Goal: Feedback & Contribution: Submit feedback/report problem

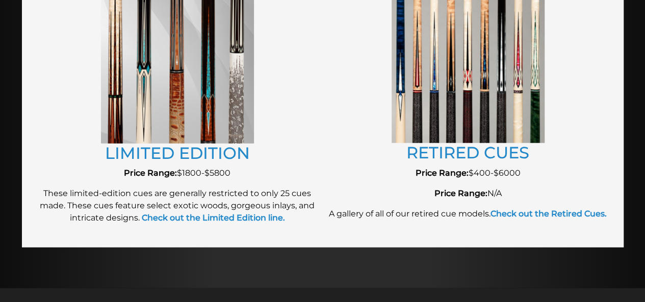
scroll to position [1175, 0]
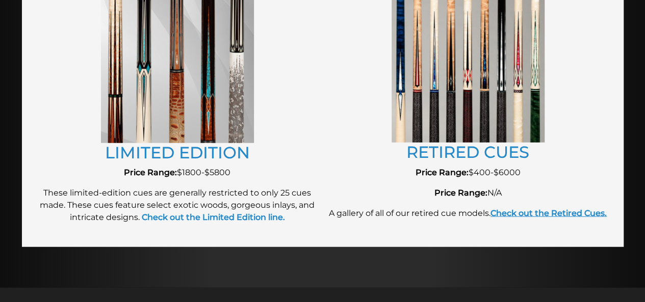
click at [550, 213] on strong "Check out the Retired Cues." at bounding box center [548, 214] width 116 height 10
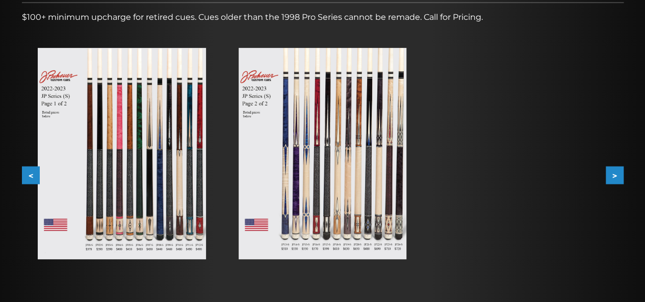
scroll to position [166, 0]
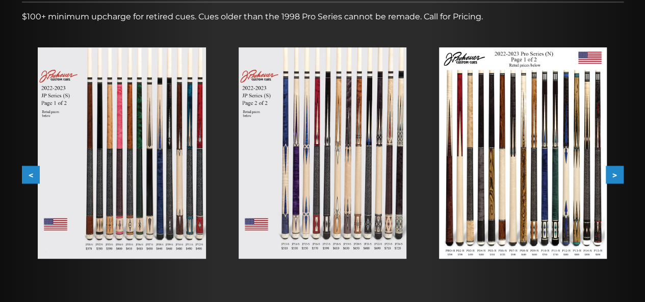
click at [188, 193] on img at bounding box center [122, 153] width 168 height 212
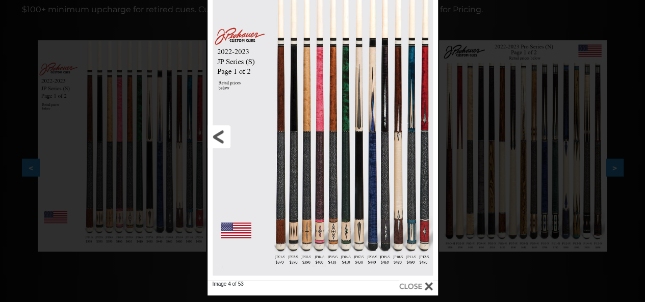
scroll to position [169, 0]
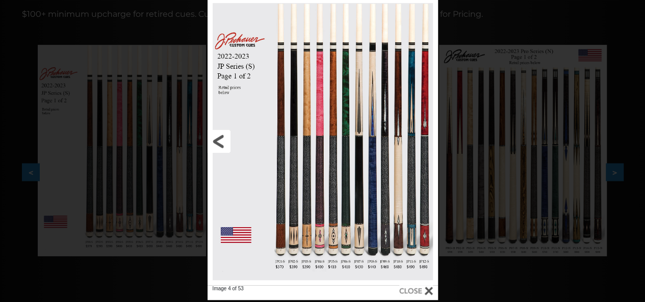
click at [226, 143] on link at bounding box center [258, 142] width 103 height 288
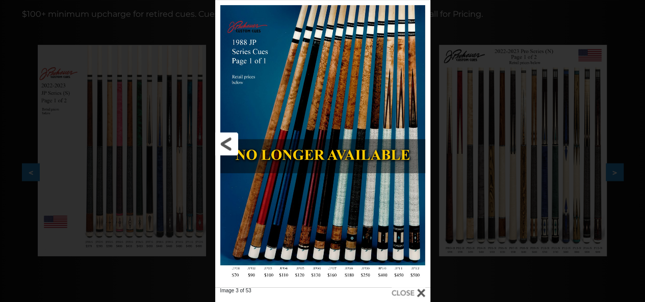
click at [224, 141] on link at bounding box center [263, 144] width 97 height 288
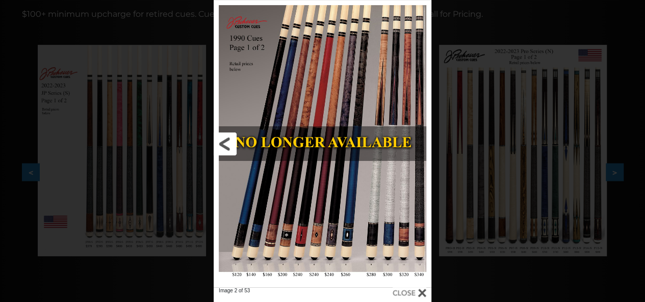
click at [224, 141] on link at bounding box center [263, 144] width 98 height 288
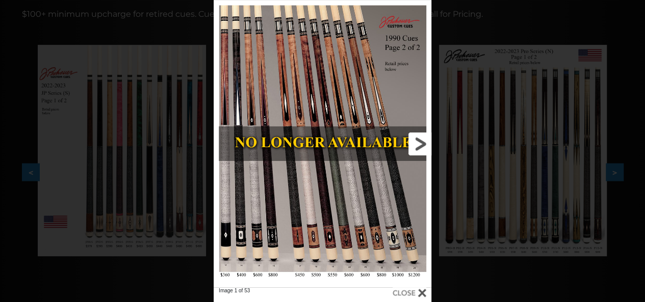
click at [422, 142] on link at bounding box center [382, 144] width 98 height 288
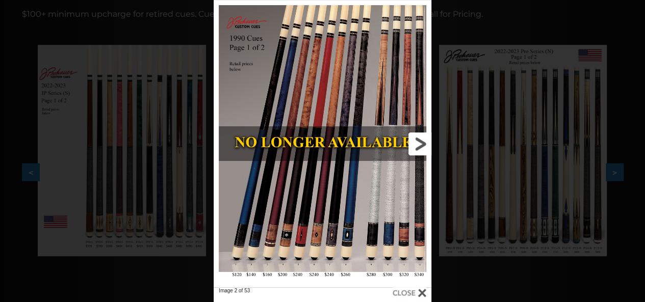
click at [424, 145] on link at bounding box center [382, 144] width 98 height 288
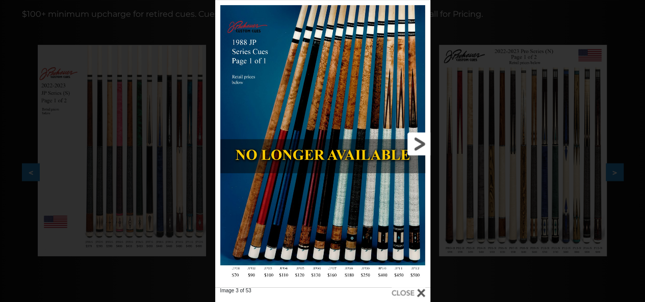
click at [422, 145] on link at bounding box center [381, 144] width 97 height 288
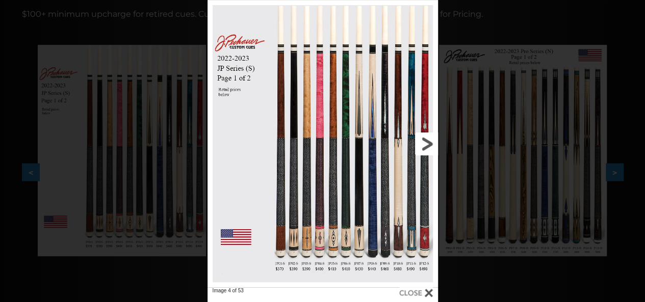
click at [428, 141] on link at bounding box center [385, 144] width 103 height 288
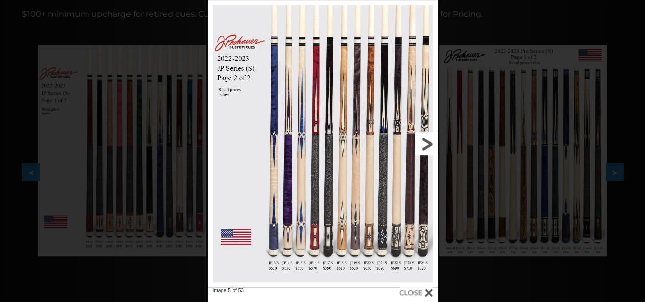
click at [428, 141] on link at bounding box center [385, 144] width 103 height 288
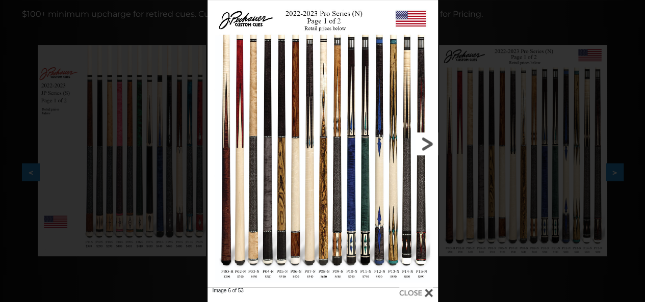
click at [427, 141] on link at bounding box center [385, 144] width 103 height 288
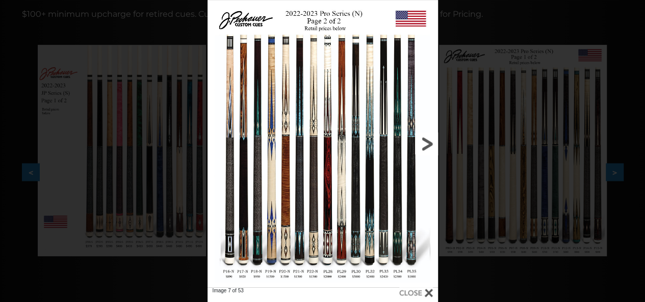
click at [427, 141] on link at bounding box center [385, 144] width 103 height 288
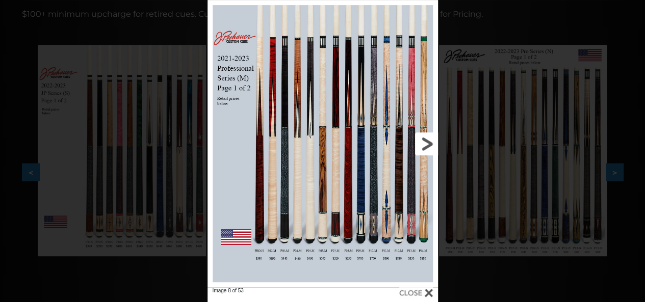
click at [427, 141] on link at bounding box center [385, 144] width 103 height 288
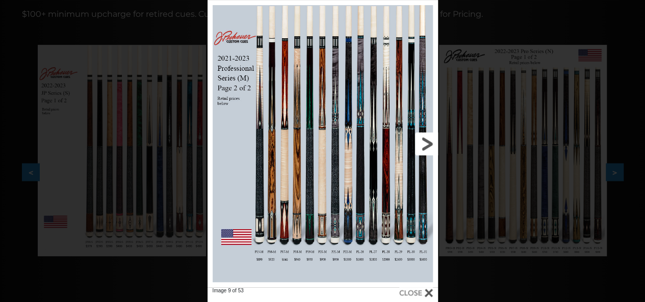
click at [427, 141] on link at bounding box center [385, 144] width 103 height 288
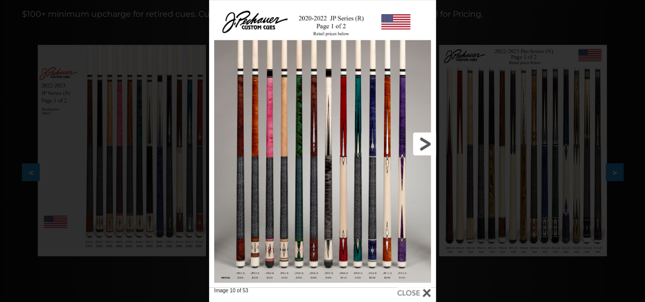
click at [423, 138] on link at bounding box center [385, 144] width 102 height 288
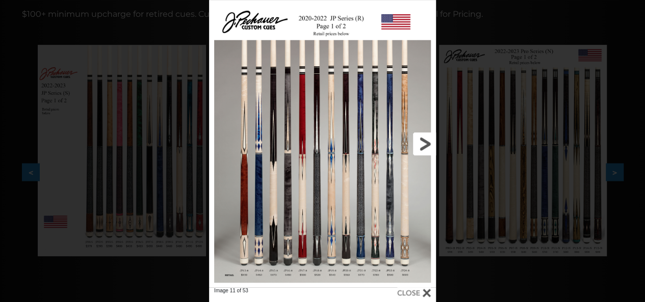
click at [423, 138] on link at bounding box center [385, 144] width 102 height 288
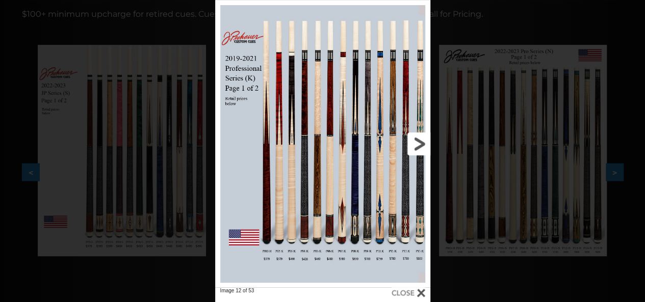
click at [421, 143] on link at bounding box center [381, 144] width 97 height 288
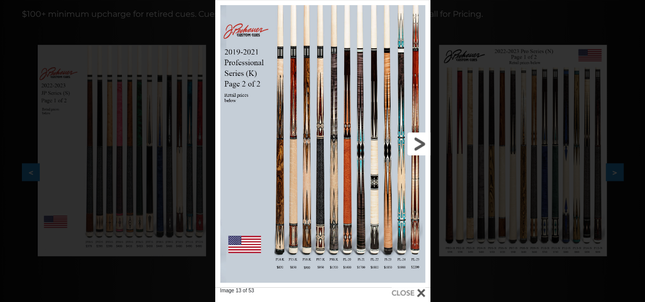
click at [421, 143] on link at bounding box center [381, 144] width 97 height 288
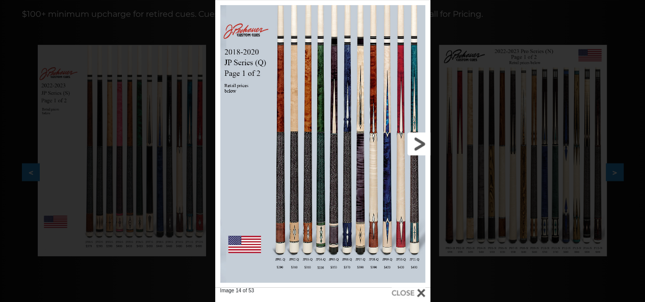
click at [421, 143] on link at bounding box center [381, 144] width 97 height 288
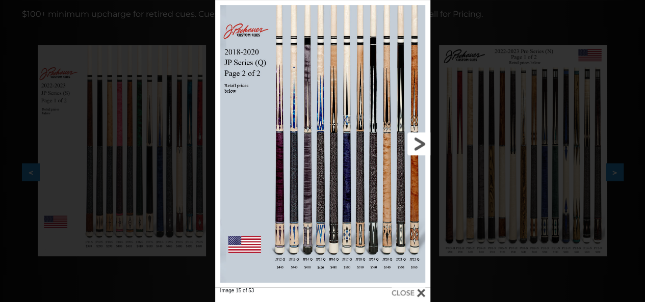
click at [420, 141] on link at bounding box center [381, 144] width 97 height 288
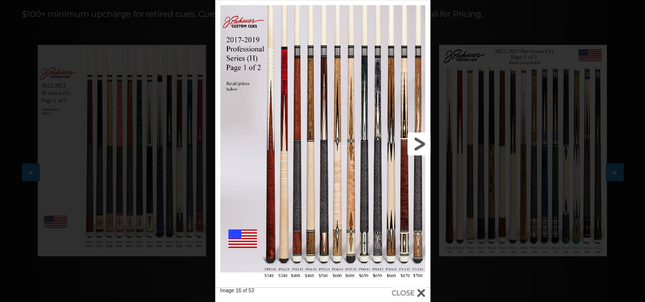
click at [420, 141] on link at bounding box center [381, 144] width 97 height 288
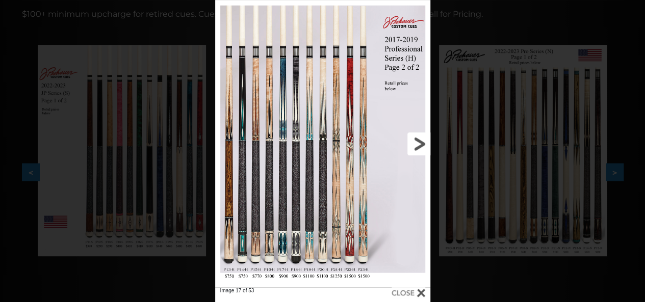
click at [420, 141] on link at bounding box center [381, 144] width 97 height 288
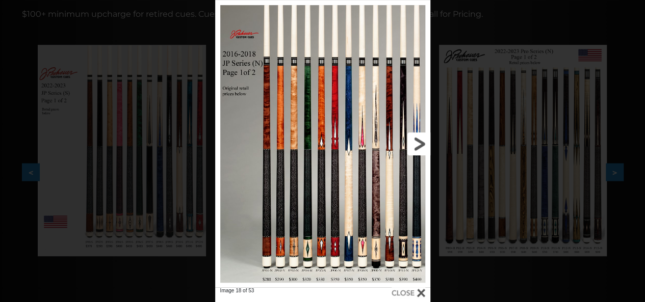
click at [420, 141] on link at bounding box center [381, 144] width 97 height 288
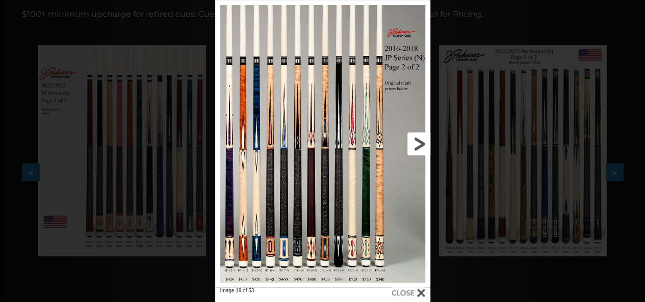
click at [420, 141] on link at bounding box center [381, 144] width 97 height 288
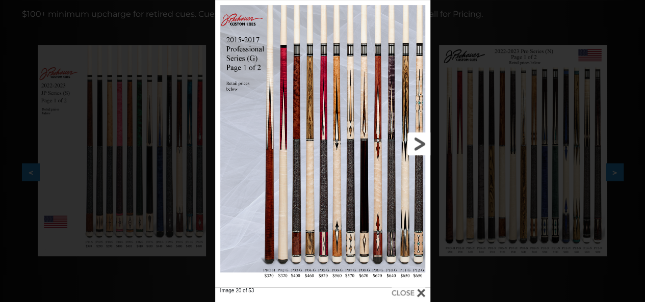
click at [420, 141] on link at bounding box center [381, 144] width 97 height 288
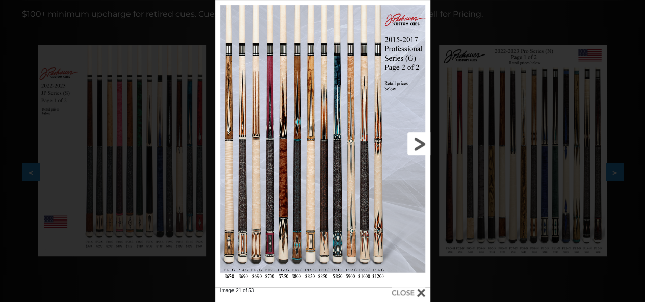
click at [419, 141] on link at bounding box center [381, 144] width 97 height 288
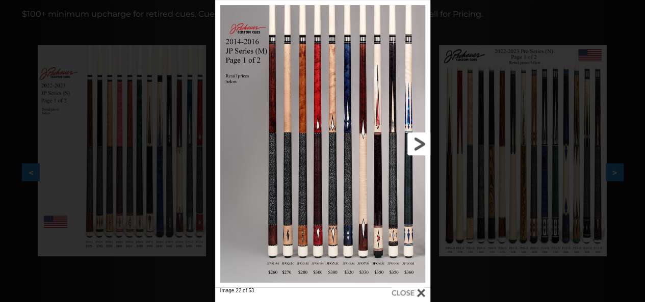
click at [419, 141] on link at bounding box center [381, 144] width 97 height 288
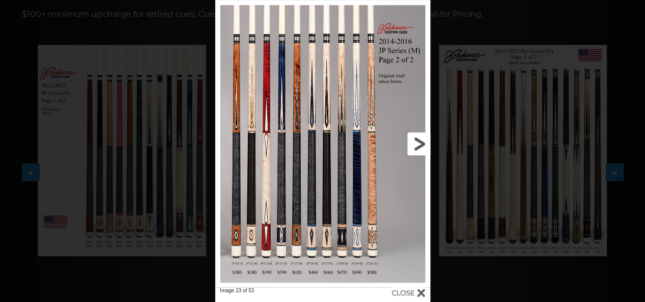
click at [419, 141] on link at bounding box center [381, 144] width 97 height 288
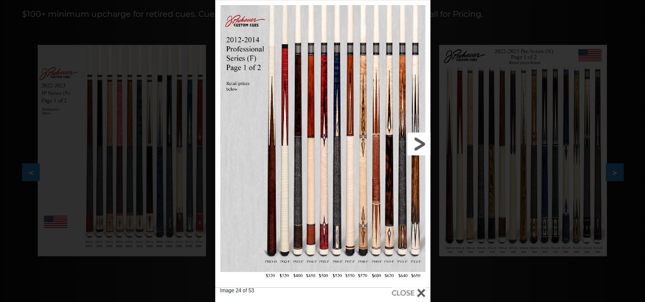
click at [421, 146] on link at bounding box center [381, 144] width 97 height 288
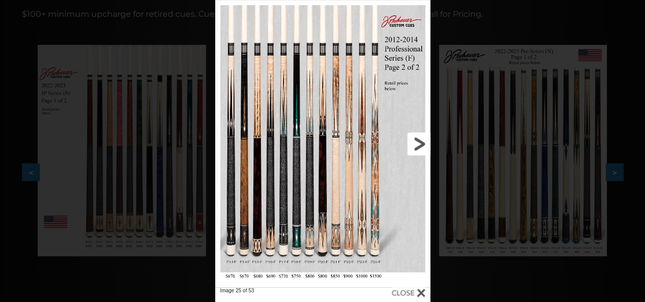
click at [421, 146] on link at bounding box center [381, 144] width 97 height 288
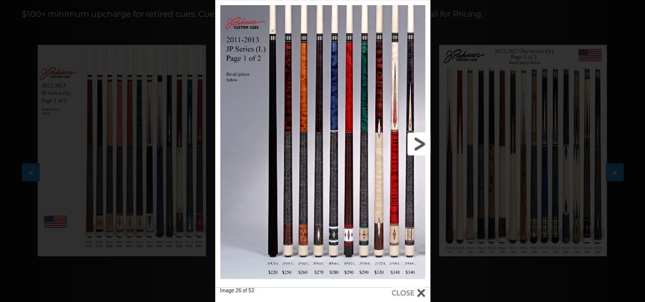
click at [420, 143] on link at bounding box center [381, 144] width 97 height 288
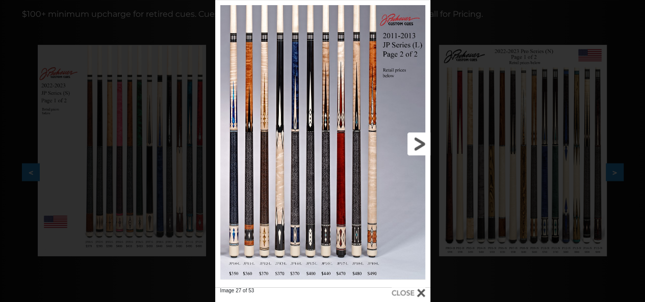
click at [420, 143] on link at bounding box center [381, 144] width 97 height 288
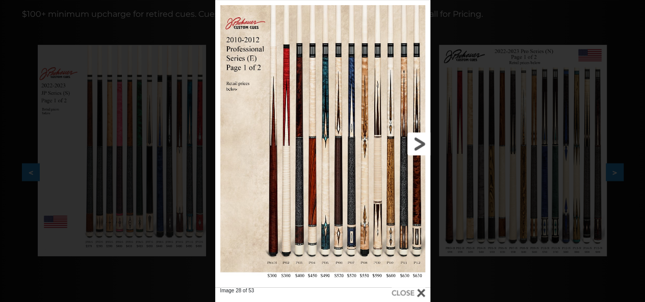
click at [418, 143] on link at bounding box center [381, 144] width 97 height 288
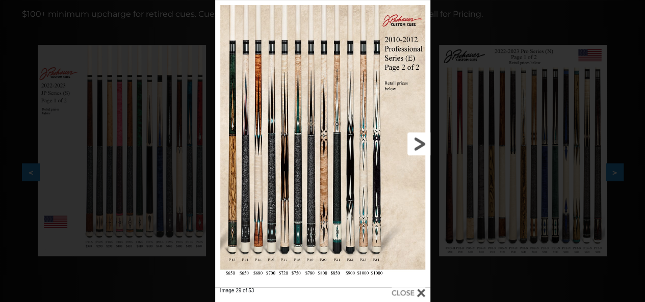
click at [417, 143] on link at bounding box center [381, 144] width 97 height 288
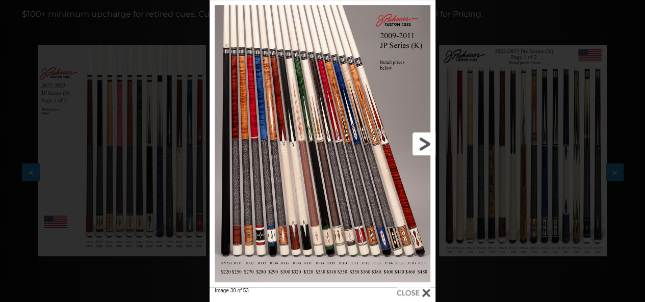
click at [428, 145] on link at bounding box center [384, 144] width 101 height 288
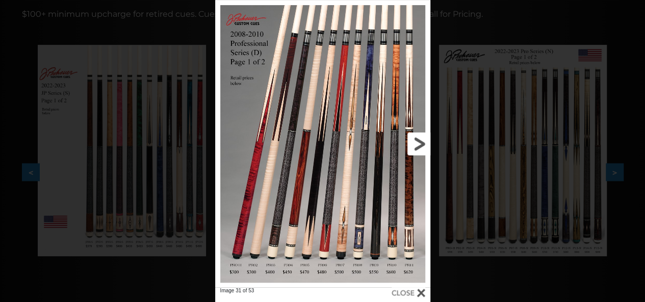
click at [381, 163] on link at bounding box center [381, 144] width 97 height 288
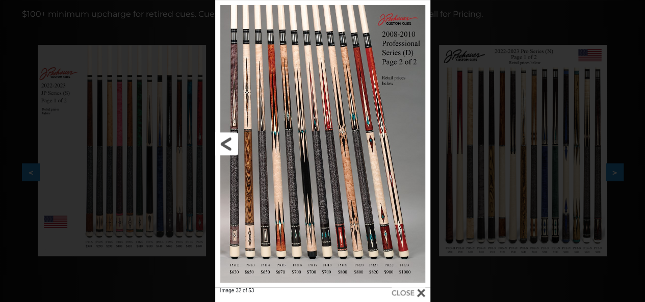
click at [223, 145] on link at bounding box center [263, 144] width 97 height 288
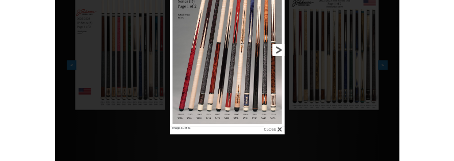
scroll to position [219, 0]
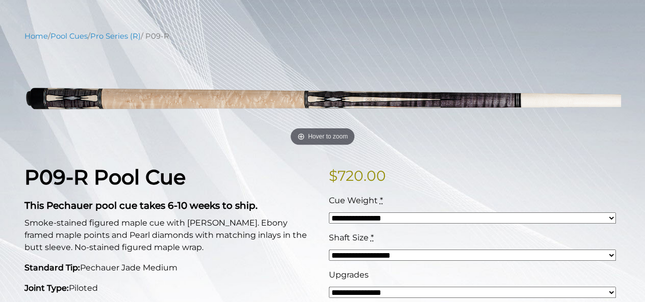
scroll to position [104, 0]
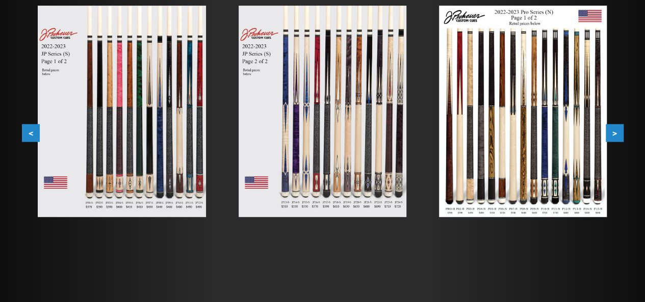
scroll to position [209, 0]
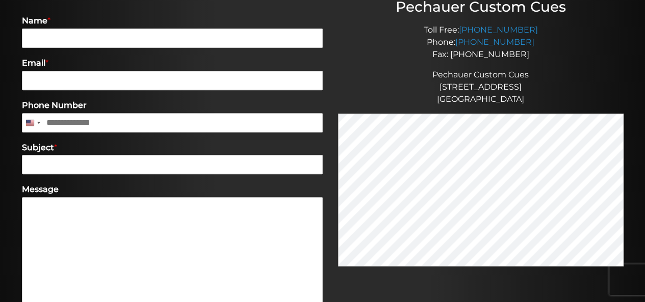
scroll to position [176, 0]
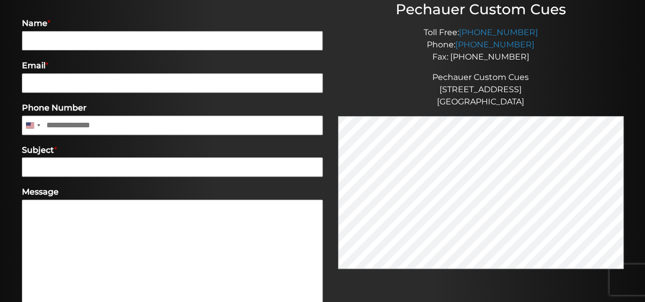
click at [231, 40] on input "Name *" at bounding box center [172, 40] width 301 height 19
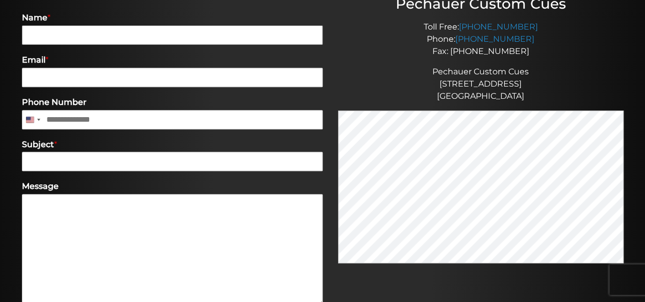
scroll to position [181, 0]
click at [279, 135] on div "Subject *" at bounding box center [172, 156] width 301 height 42
click at [157, 32] on input "****" at bounding box center [172, 34] width 301 height 19
type input "**********"
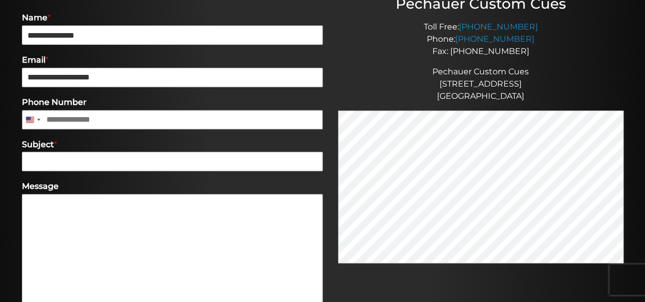
type input "**********"
click at [148, 160] on input "Subject *" at bounding box center [172, 161] width 301 height 19
type input "*"
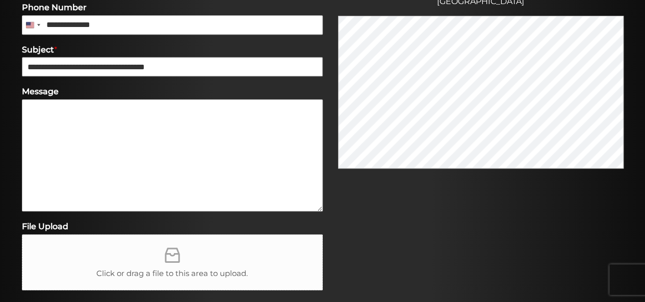
scroll to position [283, 0]
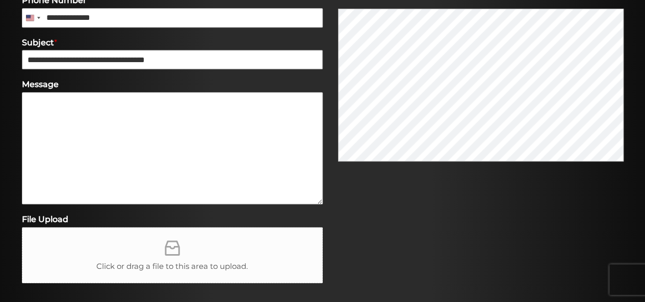
type input "**********"
click at [174, 142] on textarea "Message" at bounding box center [172, 148] width 301 height 112
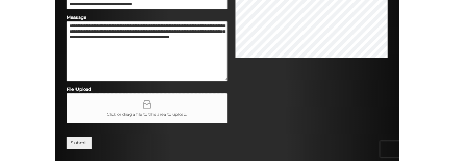
scroll to position [336, 0]
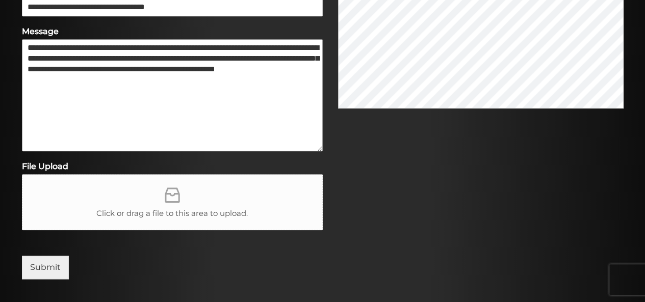
type textarea "**********"
click at [178, 195] on icon at bounding box center [172, 195] width 15 height 15
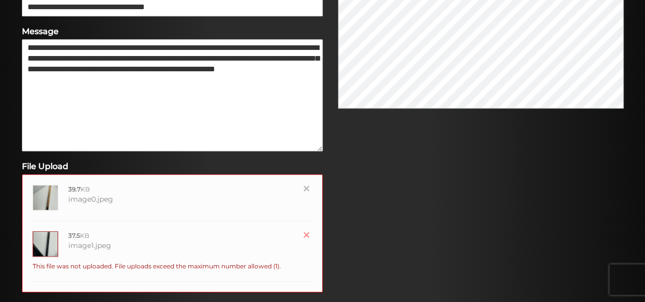
type input "**********"
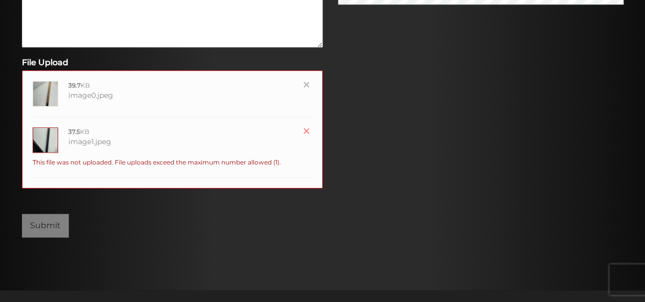
scroll to position [441, 0]
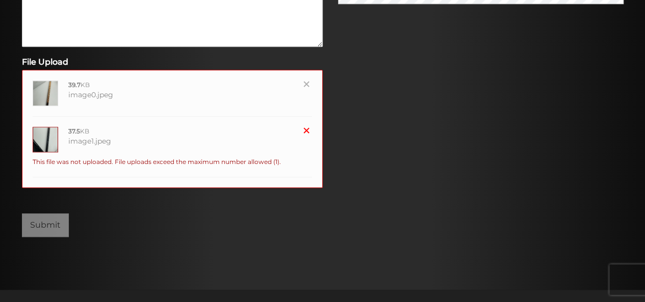
click at [309, 130] on link "Remove file" at bounding box center [307, 132] width 10 height 10
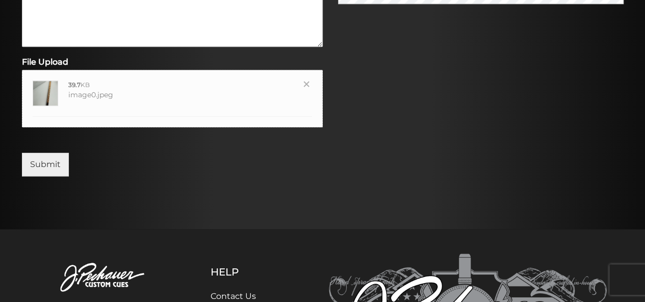
click at [57, 94] on img at bounding box center [45, 93] width 25 height 25
click at [306, 81] on link "Remove file" at bounding box center [307, 86] width 10 height 10
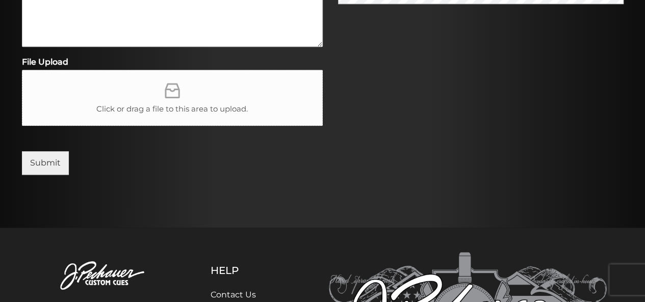
click at [177, 94] on icon at bounding box center [172, 91] width 20 height 20
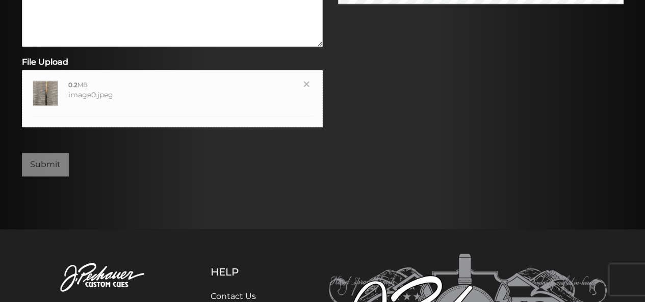
type input "**********"
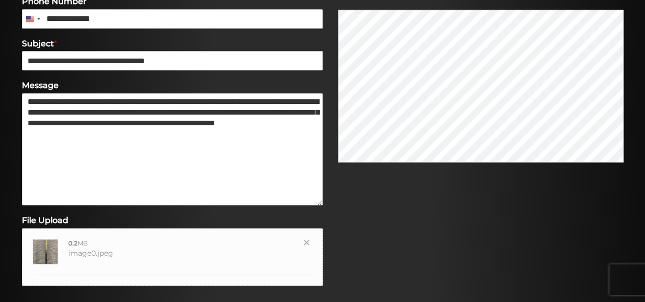
scroll to position [277, 0]
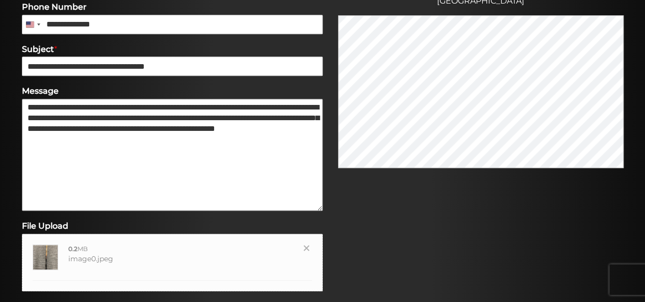
click at [91, 108] on textarea "**********" at bounding box center [172, 155] width 301 height 112
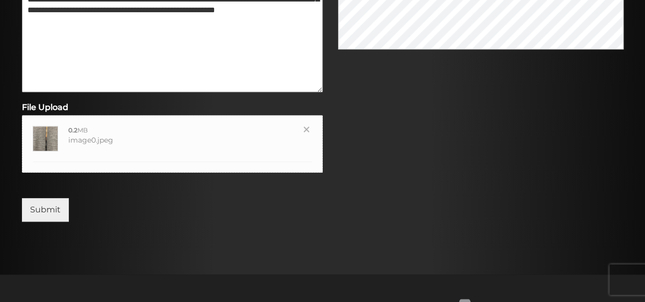
scroll to position [402, 0]
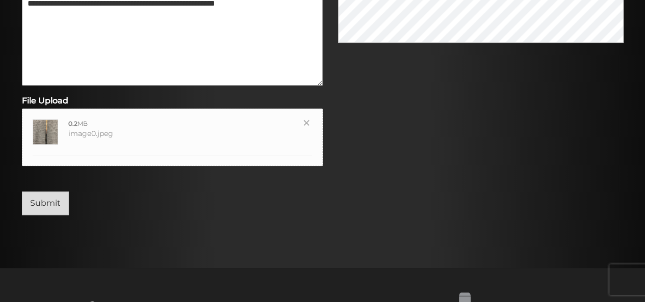
type textarea "**********"
click at [47, 207] on button "Submit" at bounding box center [45, 203] width 47 height 23
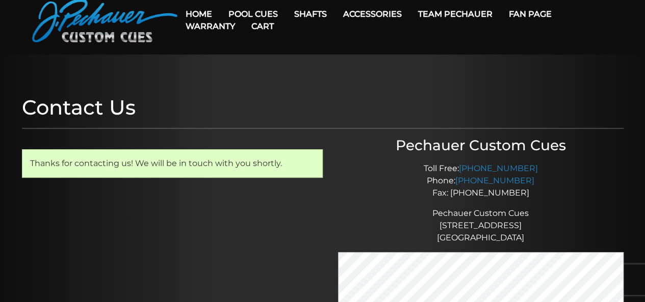
scroll to position [0, 0]
